Goal: Information Seeking & Learning: Find specific fact

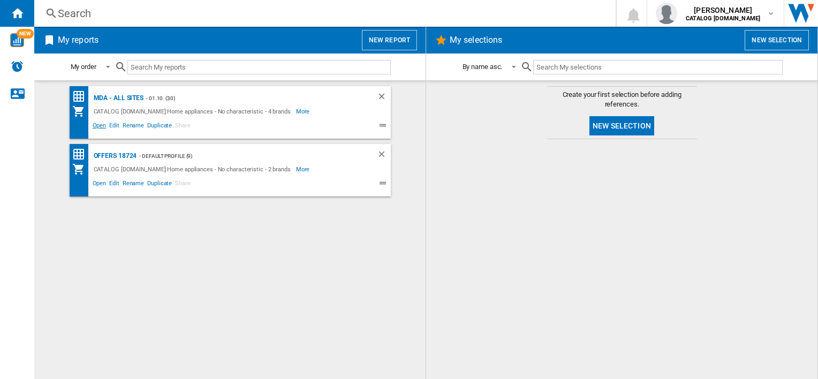
click at [97, 126] on span "Open" at bounding box center [99, 126] width 17 height 13
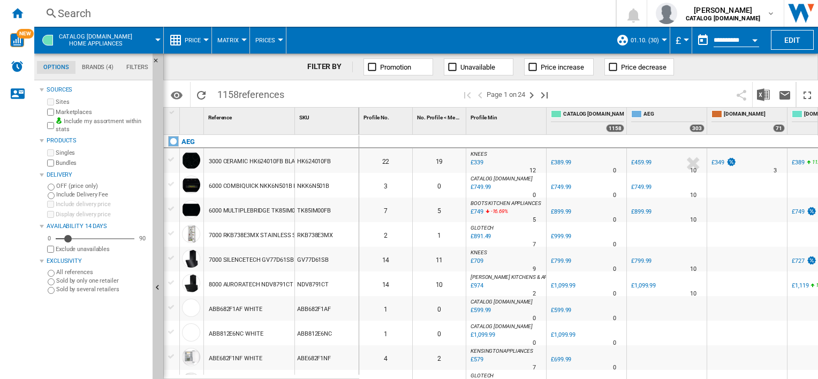
click at [275, 8] on div "Search" at bounding box center [323, 13] width 530 height 15
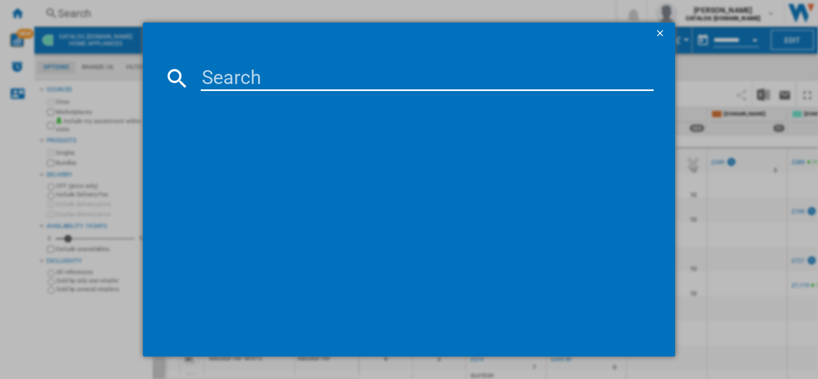
click at [352, 75] on input at bounding box center [427, 78] width 452 height 26
paste input "AWUS052B5B"
type input "AWUS052B5B"
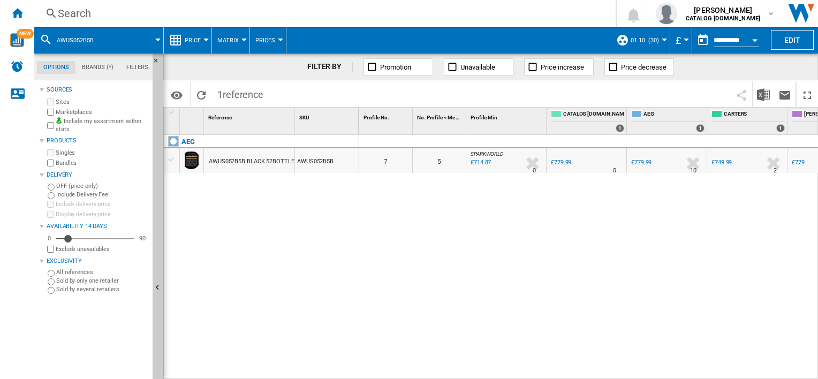
click at [271, 10] on div "Search" at bounding box center [323, 13] width 530 height 15
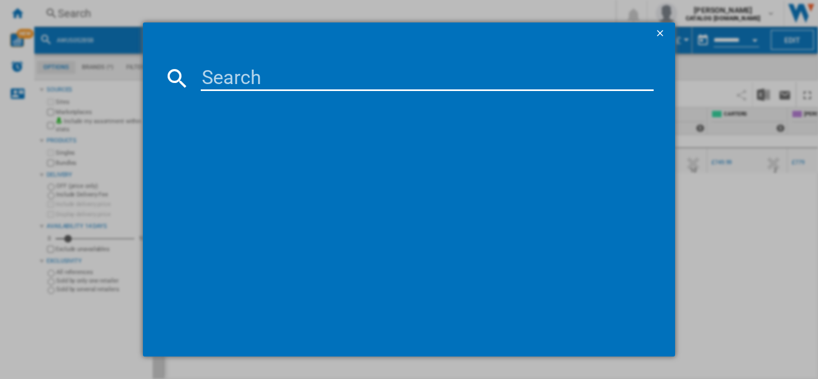
click at [261, 72] on input at bounding box center [427, 78] width 452 height 26
type input "CCX6501ACW"
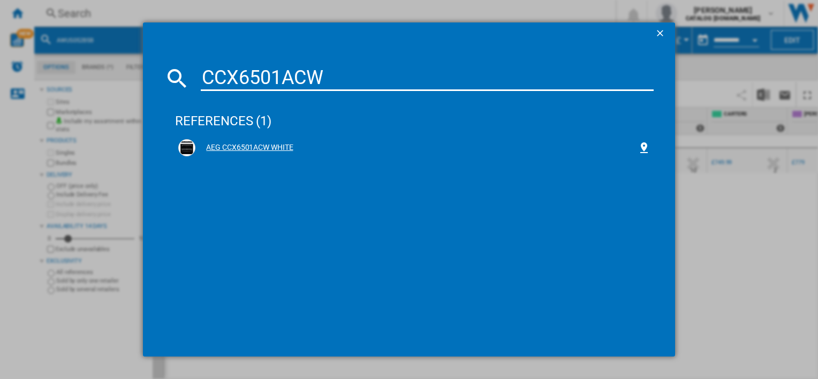
click at [218, 149] on div "AEG CCX6501ACW WHITE" at bounding box center [416, 147] width 442 height 11
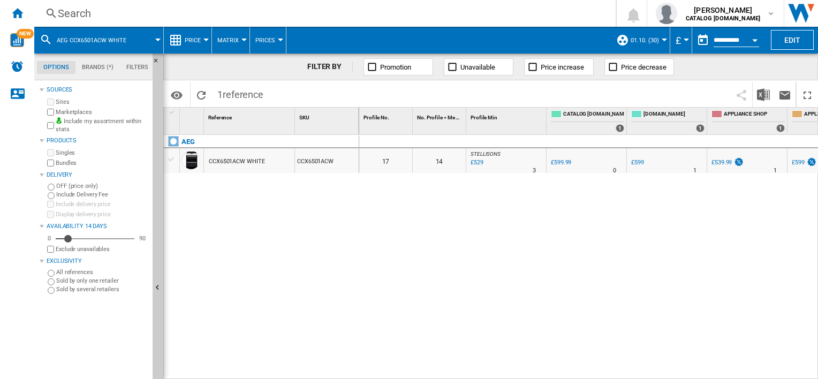
click at [334, 11] on div "Search" at bounding box center [323, 13] width 530 height 15
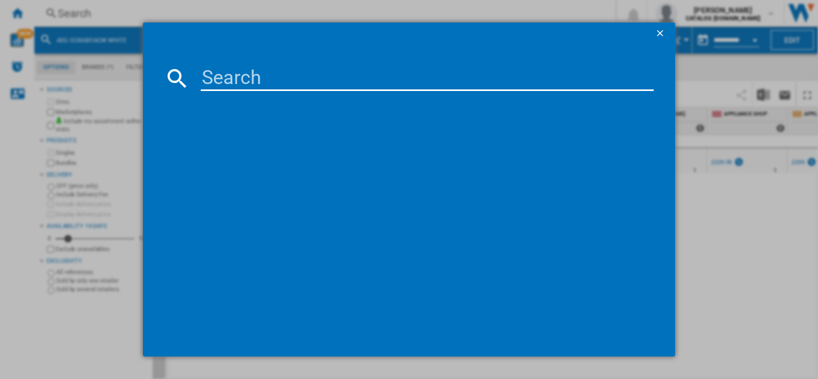
click at [381, 73] on input at bounding box center [427, 78] width 452 height 26
type input "CCX6740ACW"
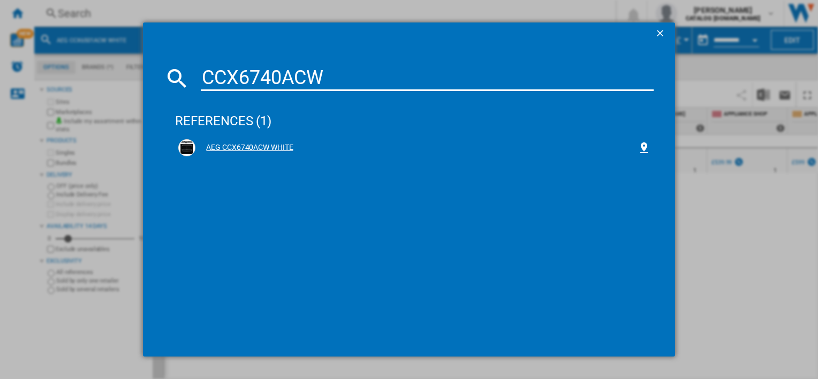
click at [277, 147] on div "AEG CCX6740ACW WHITE" at bounding box center [416, 147] width 442 height 11
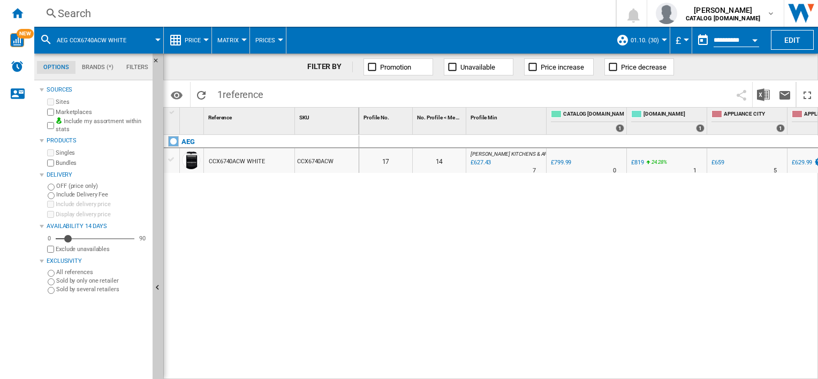
scroll to position [0, 1092]
